Goal: Information Seeking & Learning: Learn about a topic

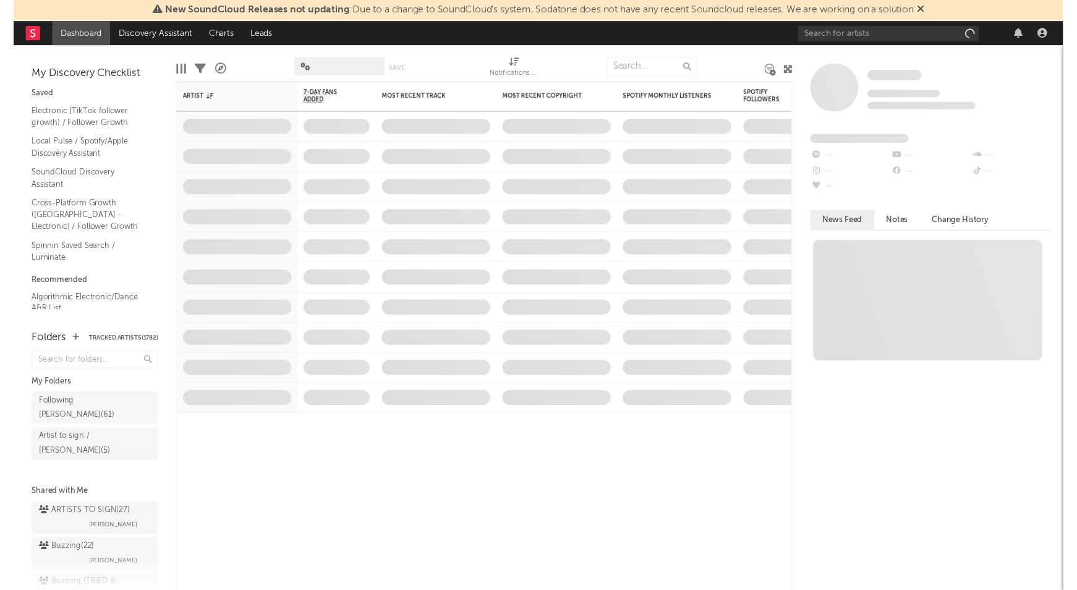
scroll to position [1, 0]
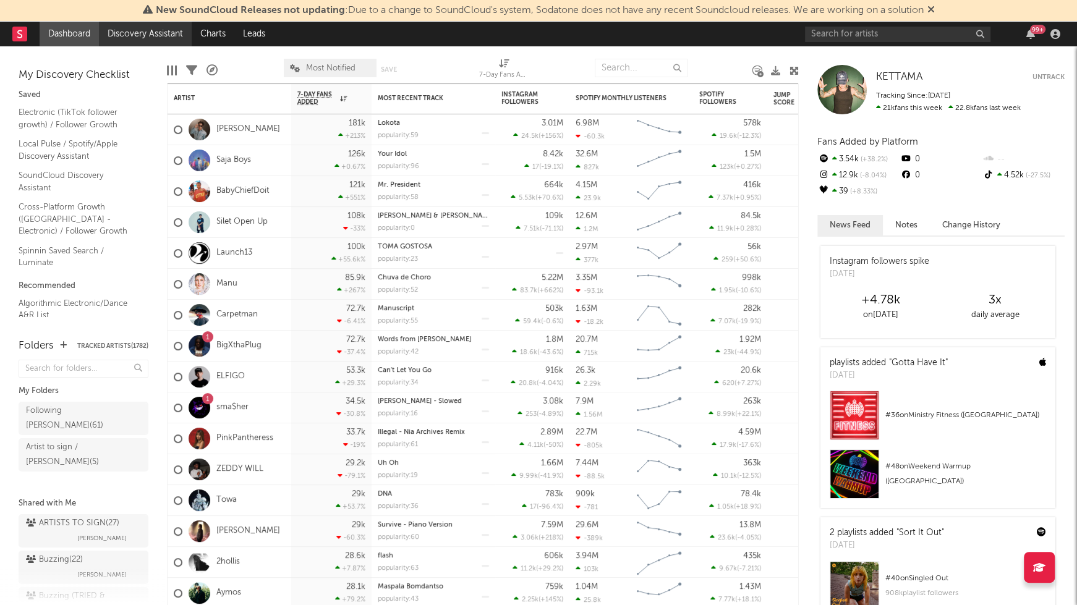
click at [143, 37] on link "Discovery Assistant" at bounding box center [145, 34] width 93 height 25
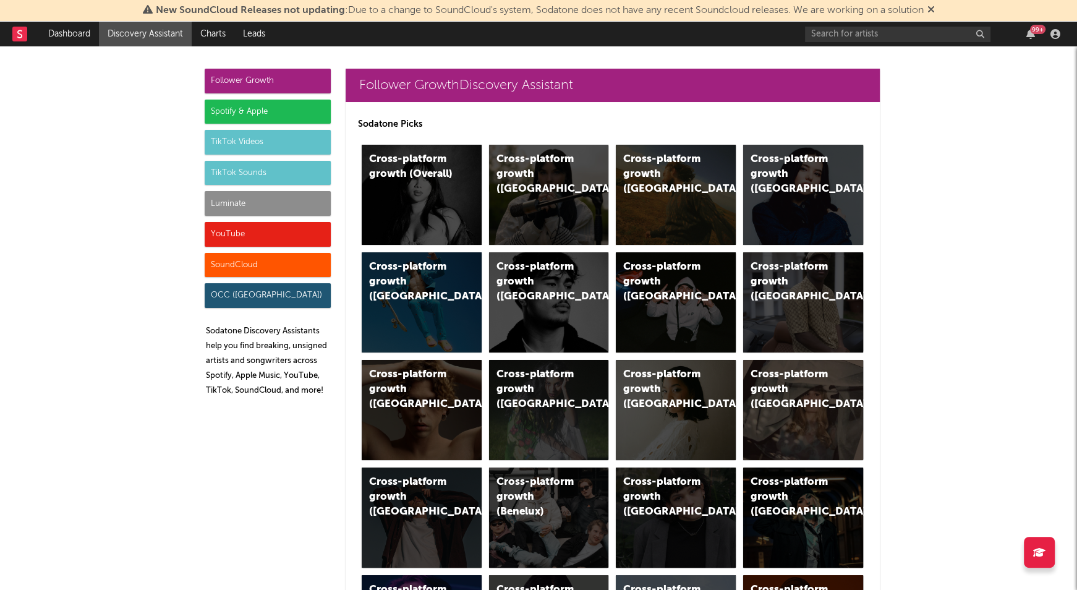
click at [222, 268] on div "SoundCloud" at bounding box center [268, 265] width 126 height 25
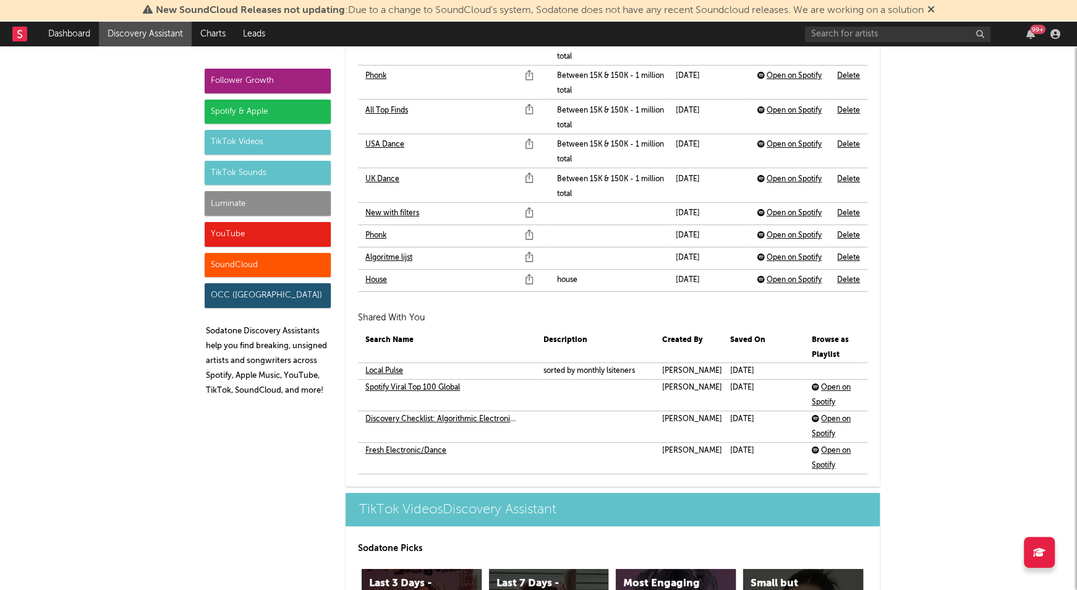
scroll to position [8433, 0]
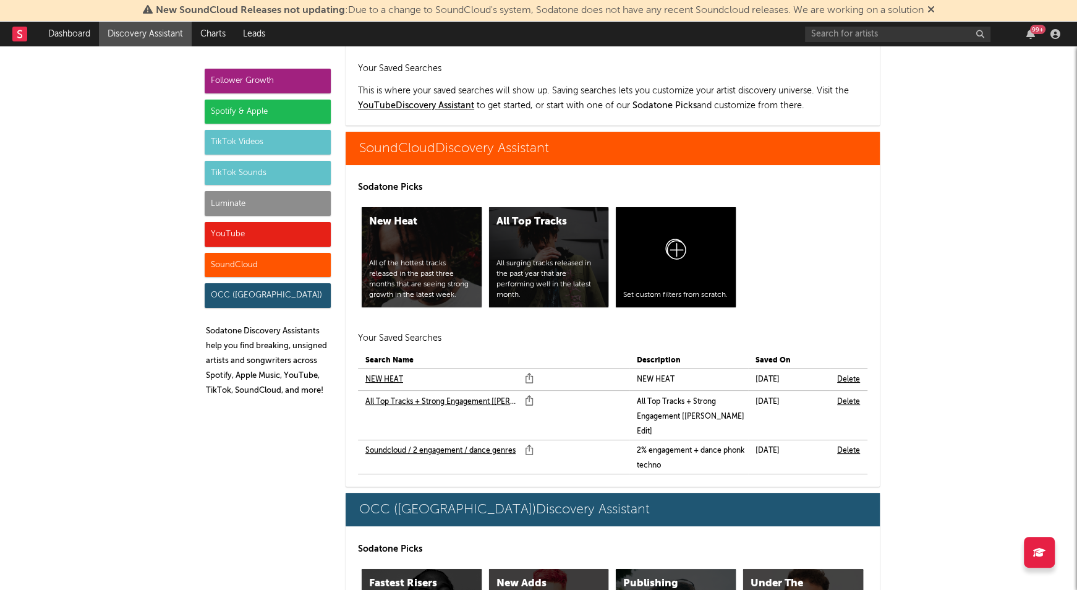
click at [441, 394] on link "All Top Tracks + Strong Engagement [[PERSON_NAME] Edit]" at bounding box center [441, 401] width 153 height 15
click at [453, 443] on link "Soundcloud / 2 engagement / dance genres" at bounding box center [440, 450] width 150 height 15
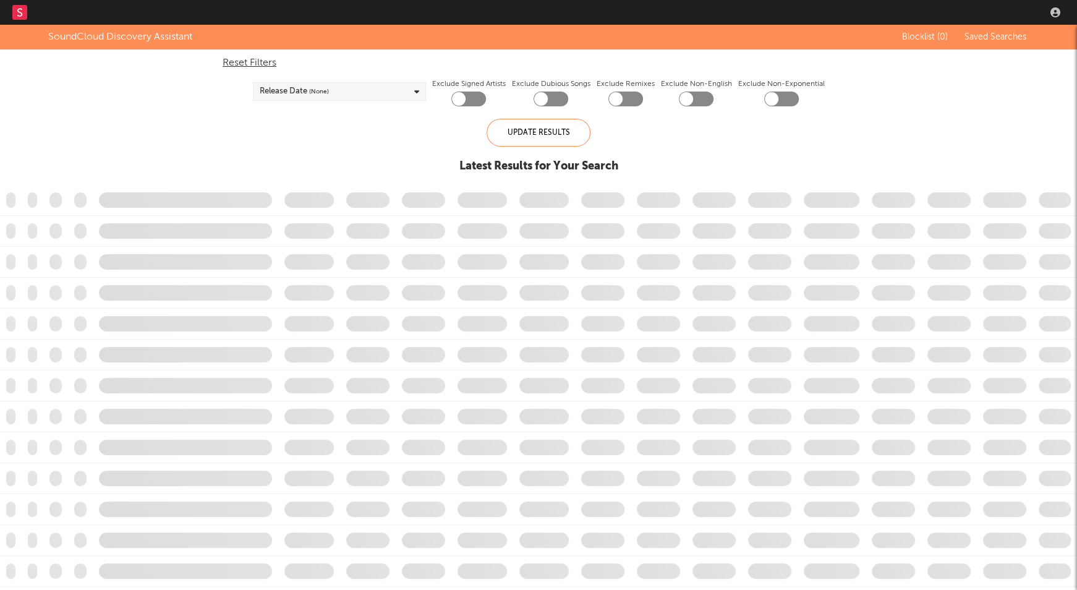
checkbox input "true"
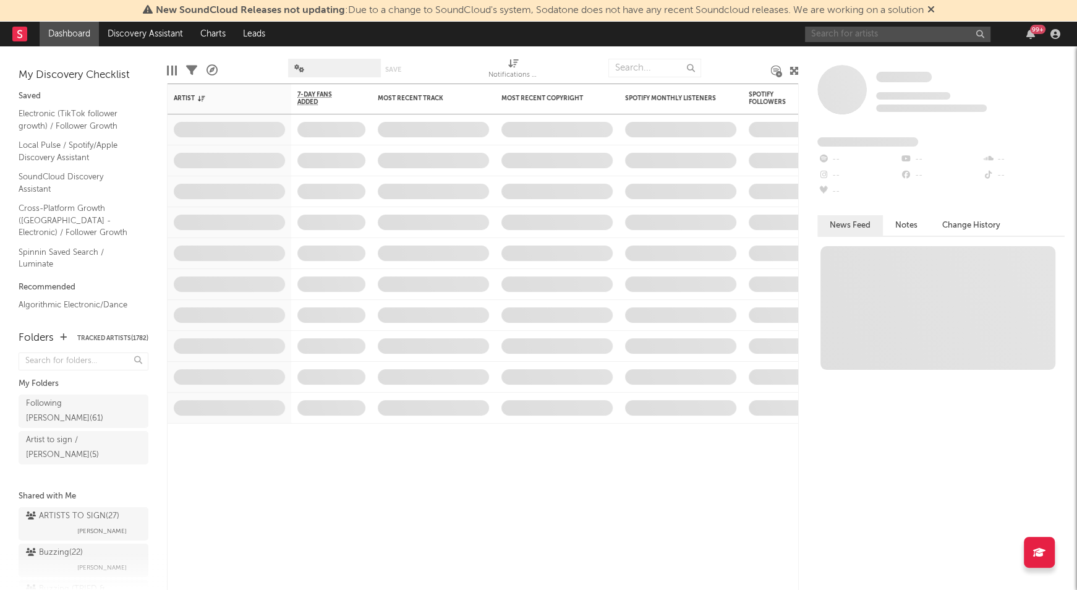
click at [858, 35] on input "text" at bounding box center [897, 34] width 185 height 15
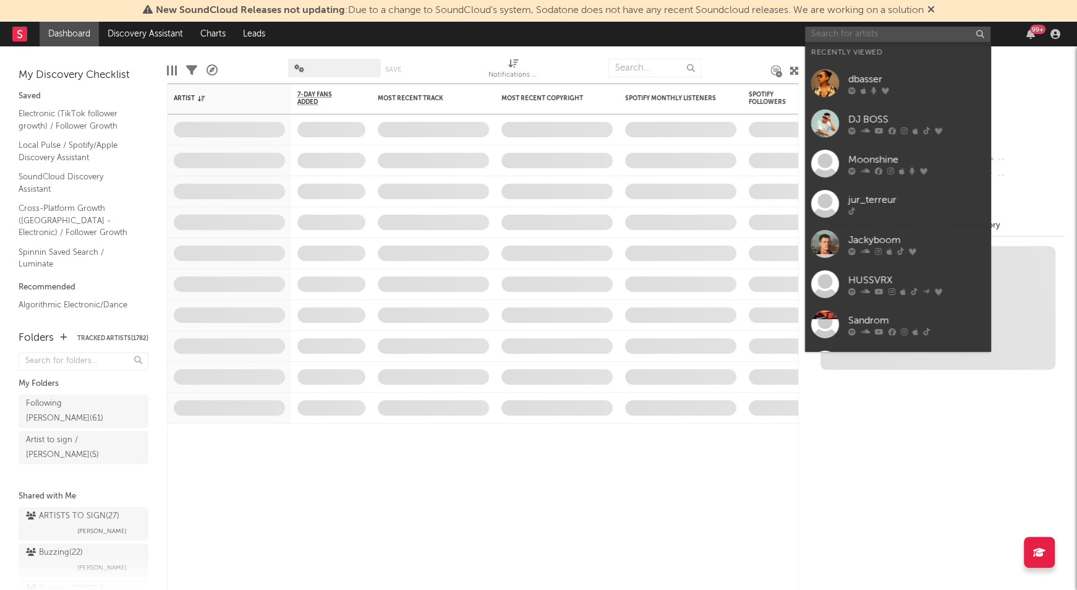
paste input "Vitor Vinter"
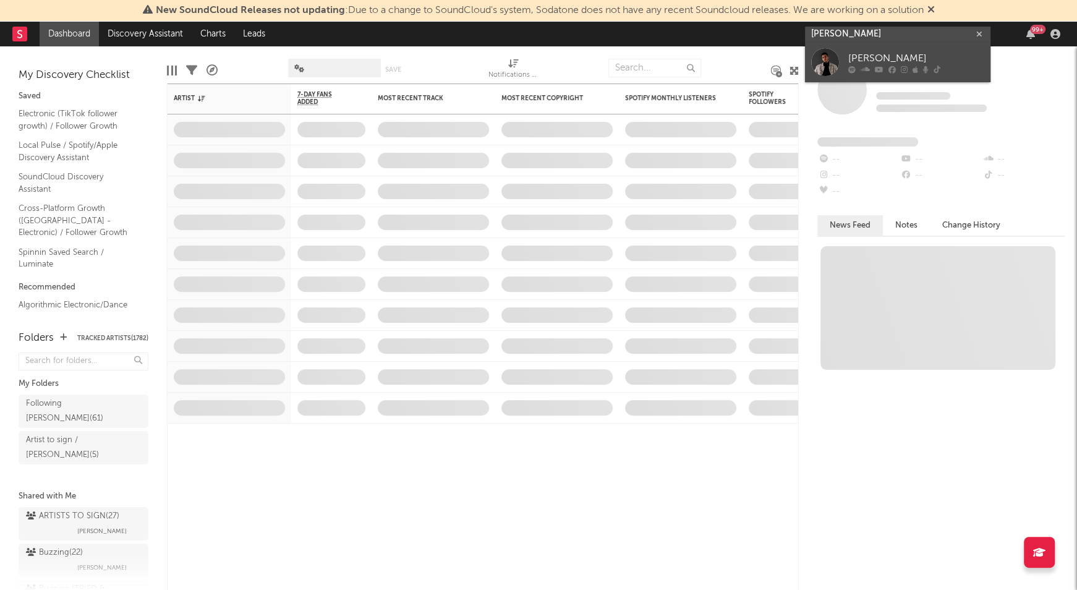
type input "Vitor Vinter"
click at [874, 57] on div "Vitor Vinter" at bounding box center [916, 58] width 136 height 15
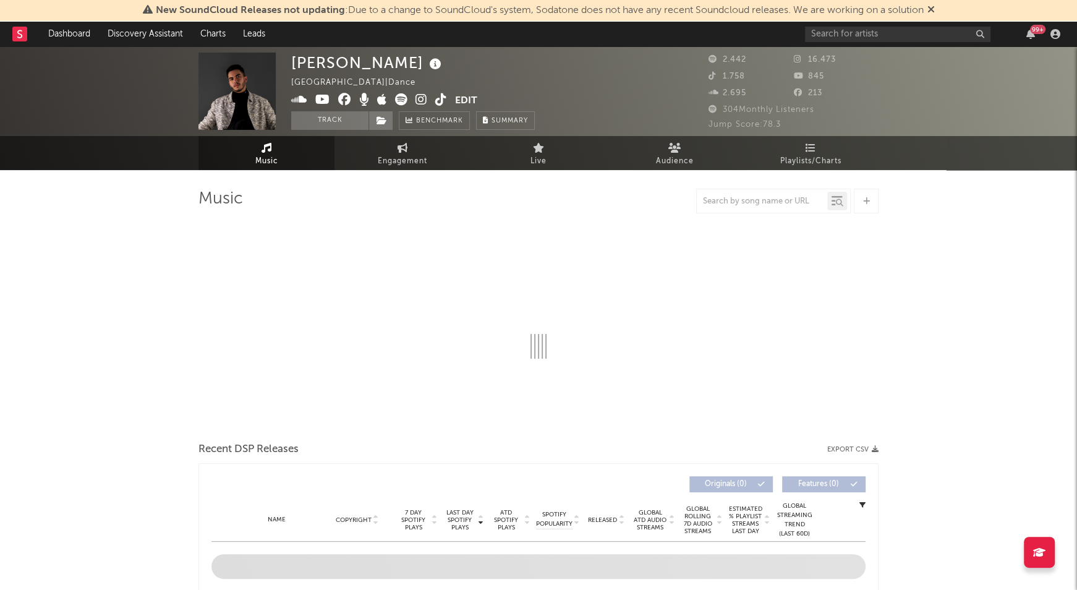
select select "1w"
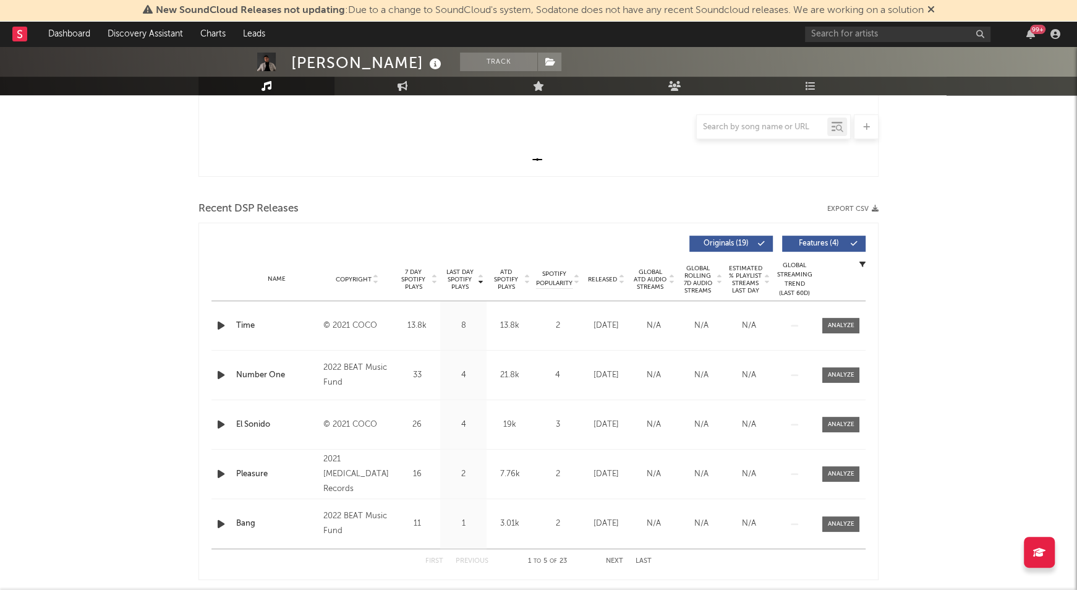
scroll to position [341, 0]
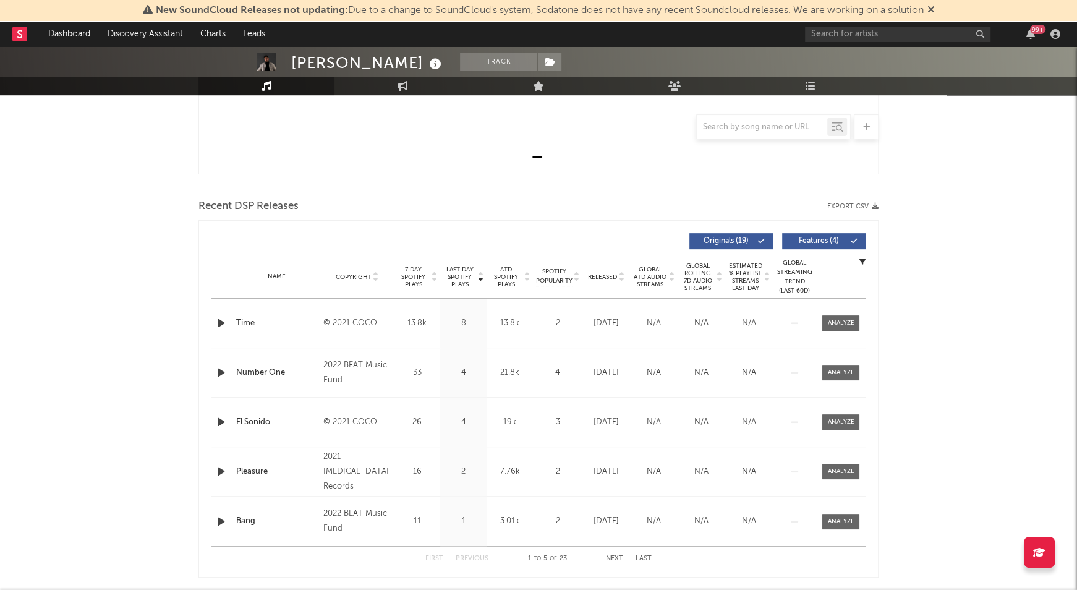
click at [461, 267] on span "Last Day Spotify Plays" at bounding box center [459, 277] width 33 height 22
